Goal: Task Accomplishment & Management: Manage account settings

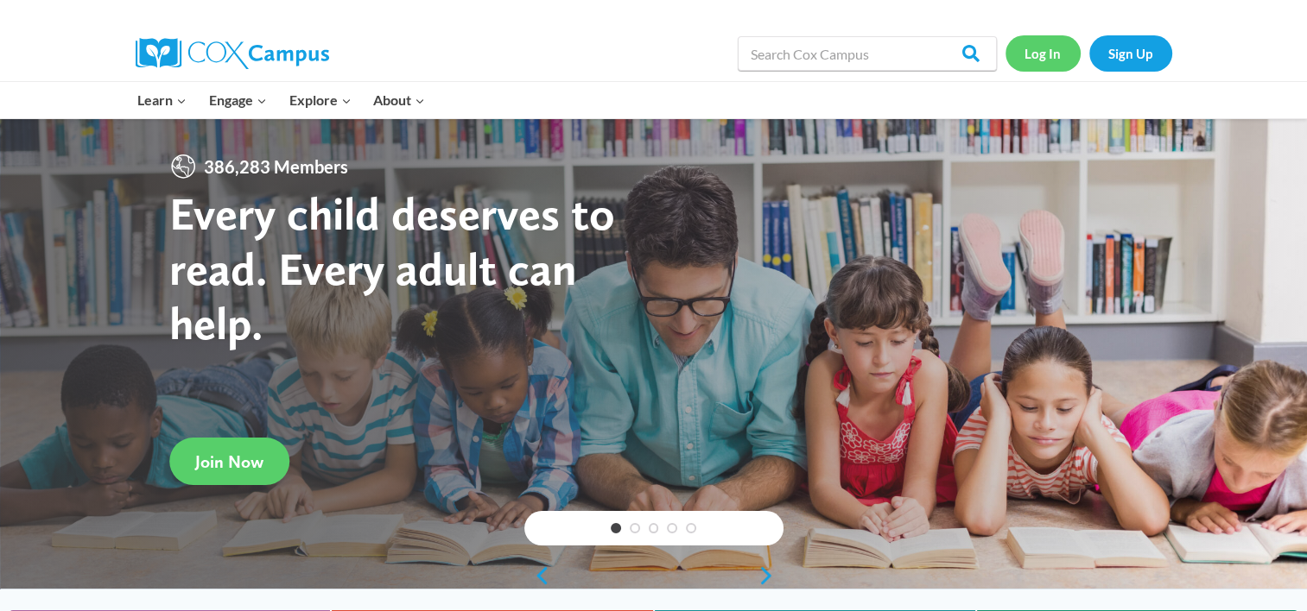
click at [1052, 54] on link "Log In" at bounding box center [1042, 52] width 75 height 35
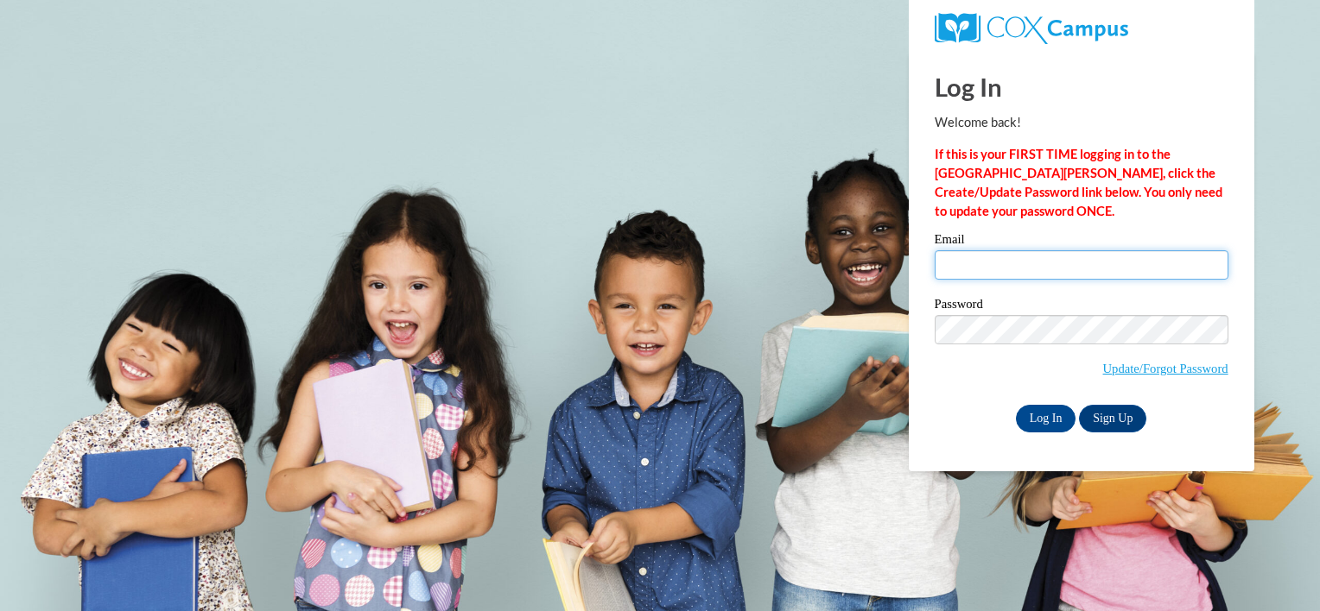
click at [980, 256] on input "Email" at bounding box center [1081, 264] width 294 height 29
type input "kdeverell@ivytech.edu"
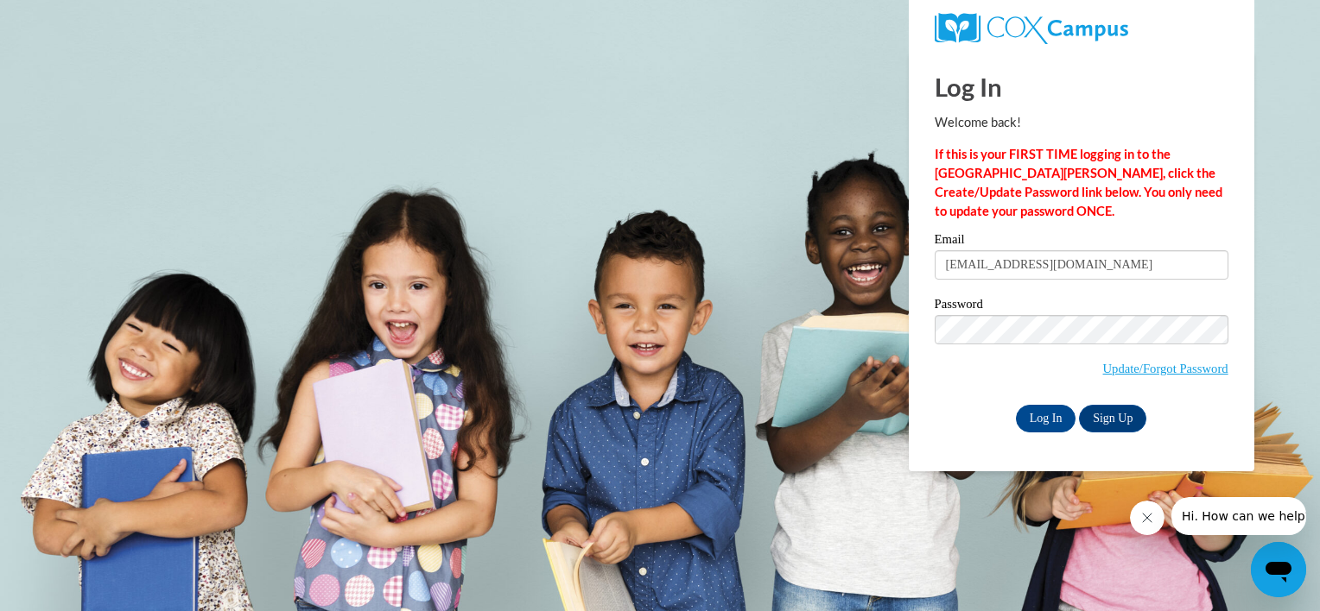
click at [1049, 439] on div "Log In Welcome back! If this is your FIRST TIME logging in to the NEW Cox Campu…" at bounding box center [1081, 262] width 371 height 420
click at [1044, 422] on input "Log In" at bounding box center [1046, 419] width 60 height 28
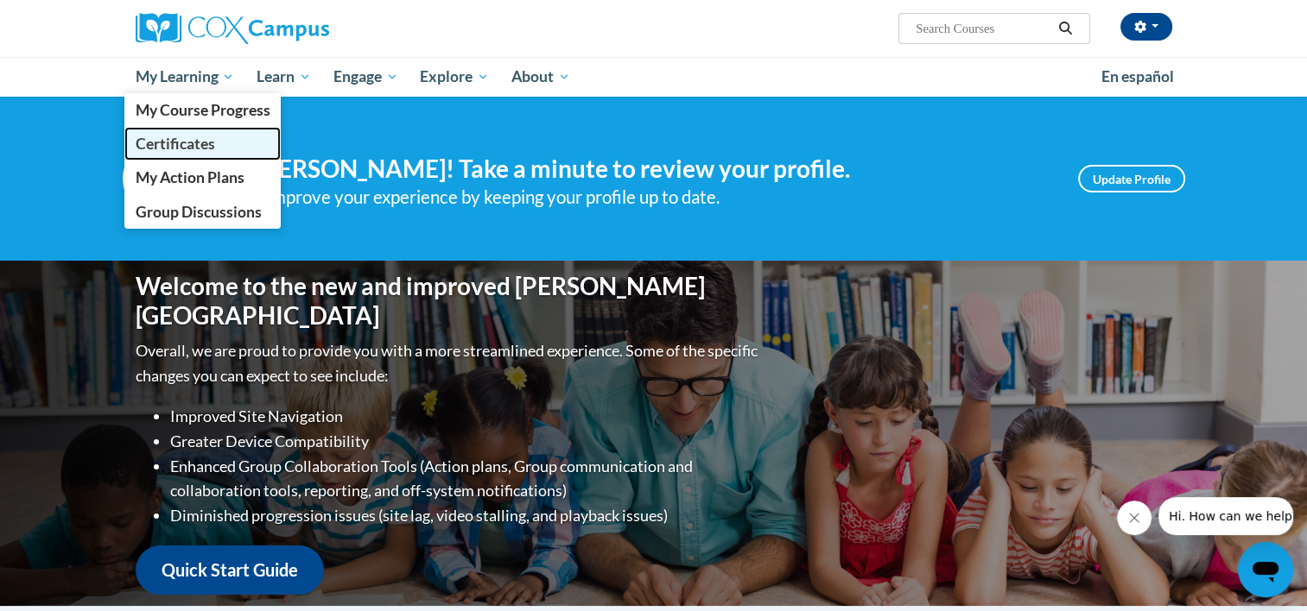
click at [169, 142] on span "Certificates" at bounding box center [174, 144] width 79 height 18
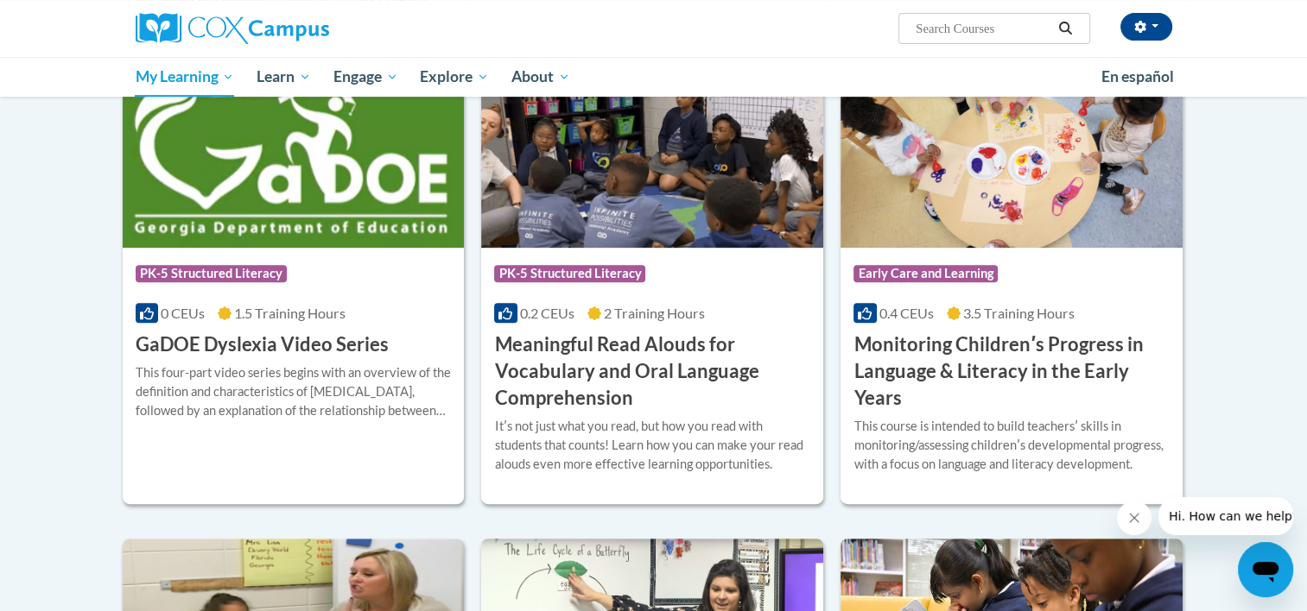
scroll to position [740, 0]
